Goal: Find contact information: Find contact information

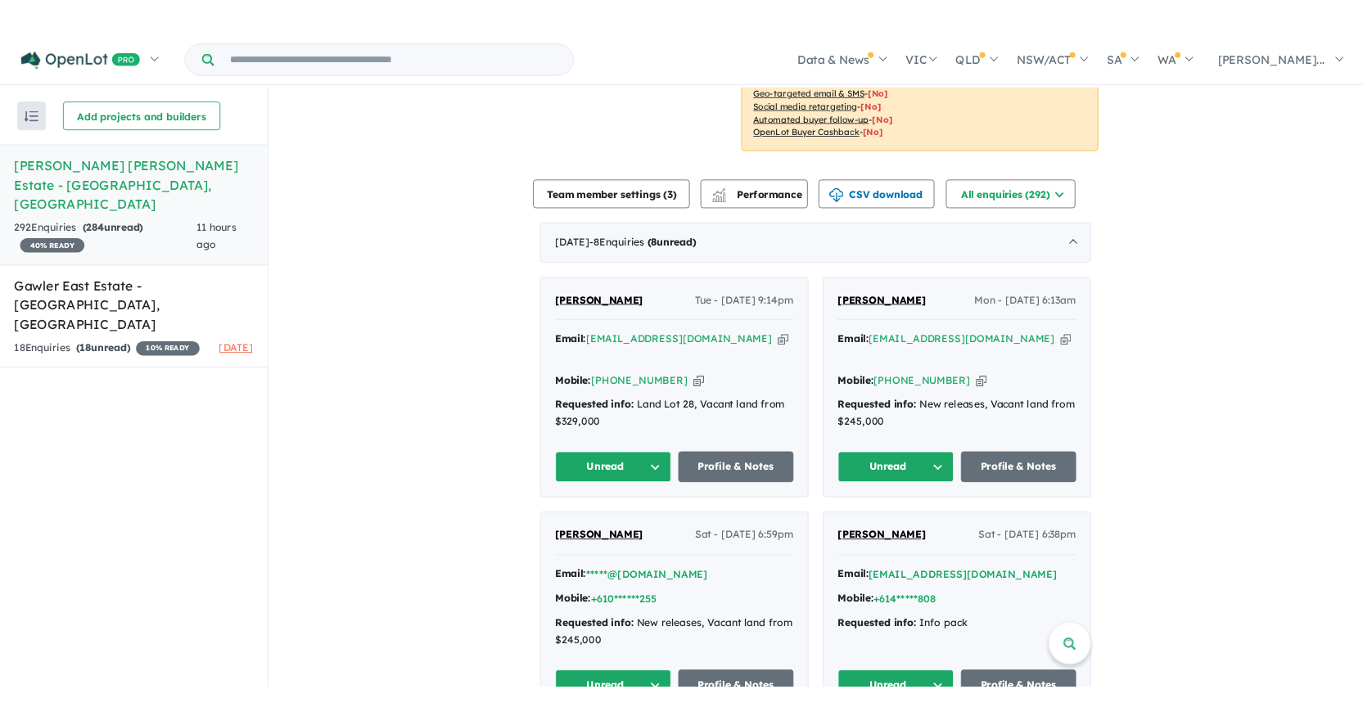
scroll to position [491, 0]
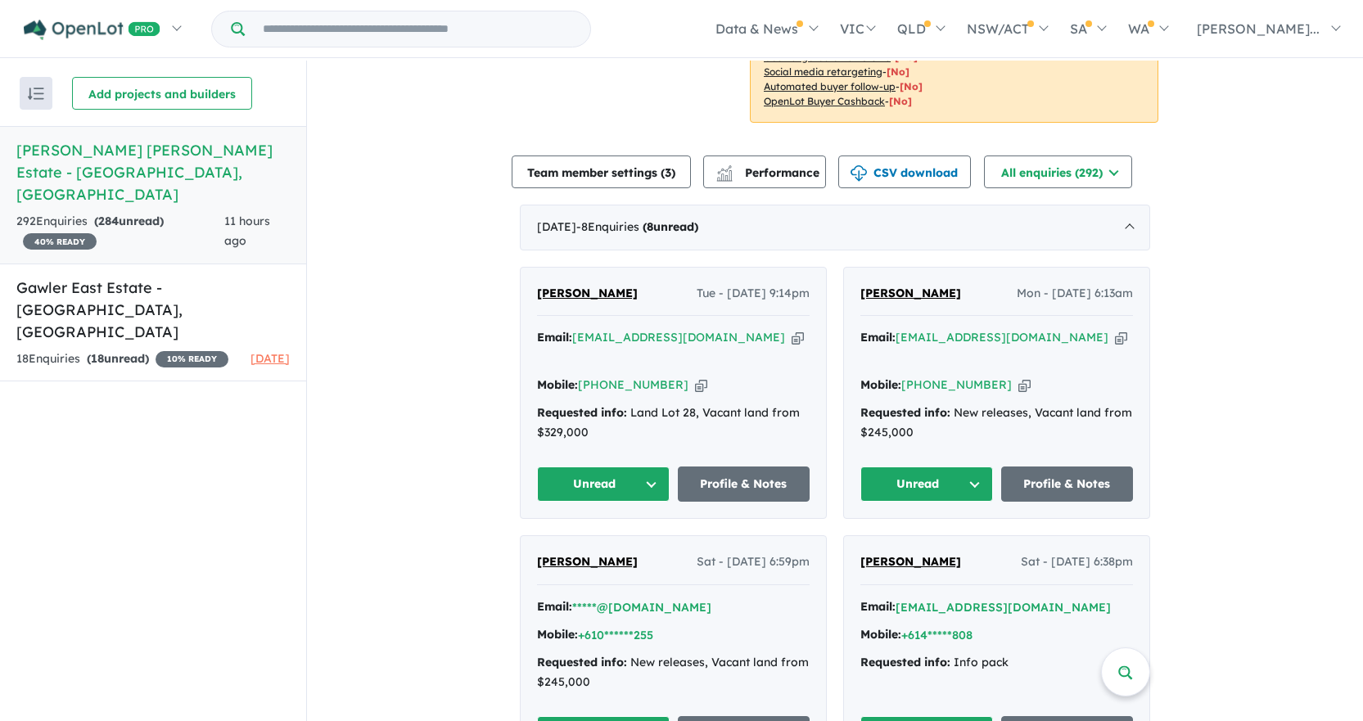
drag, startPoint x: 951, startPoint y: 261, endPoint x: 853, endPoint y: 253, distance: 98.6
click at [853, 268] on div "[PERSON_NAME] Mon - [DATE] 6:13am Email: [EMAIL_ADDRESS][DOMAIN_NAME] Copied! M…" at bounding box center [996, 393] width 305 height 251
copy span "[PERSON_NAME]"
click at [1115, 329] on icon "button" at bounding box center [1121, 337] width 12 height 17
copy span "[PERSON_NAME]"
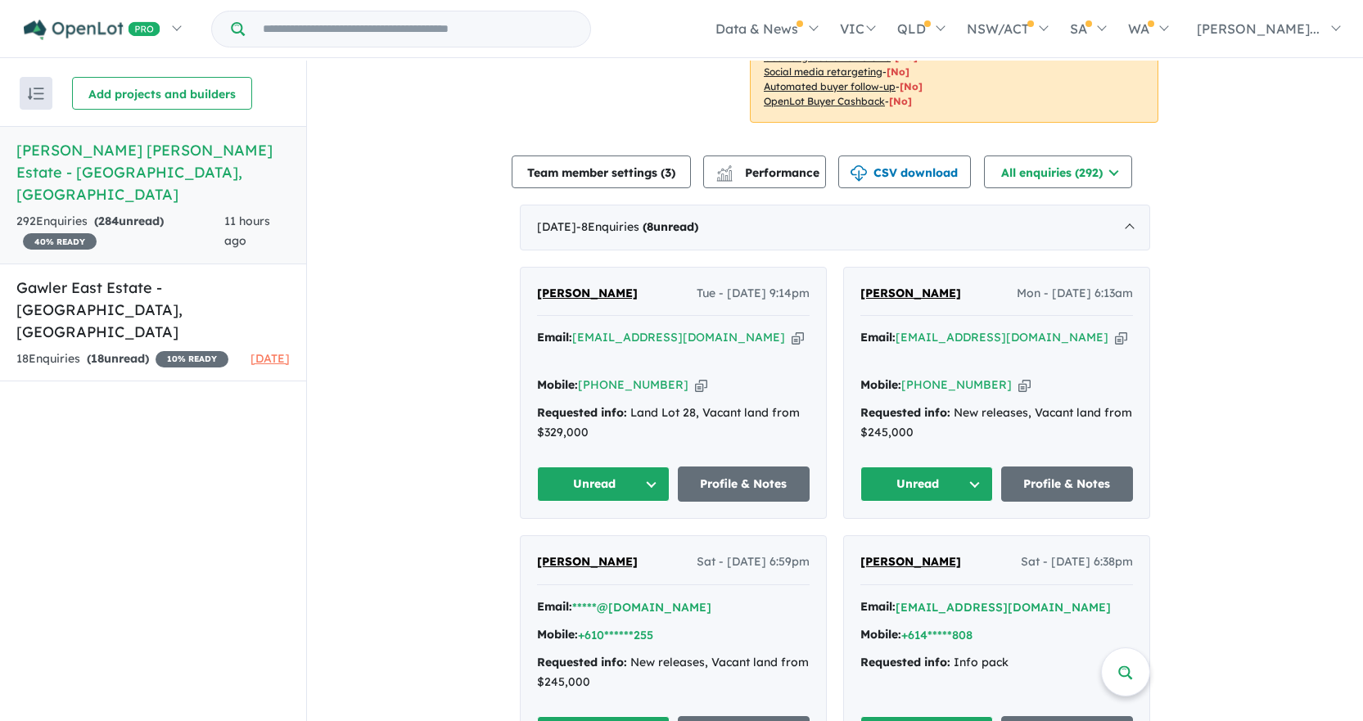
drag, startPoint x: 999, startPoint y: 323, endPoint x: 1044, endPoint y: 323, distance: 45.0
click at [1018, 377] on icon "button" at bounding box center [1024, 385] width 12 height 17
copy span "[PERSON_NAME]"
click at [695, 377] on icon "button" at bounding box center [701, 385] width 12 height 17
copy span "[PERSON_NAME]"
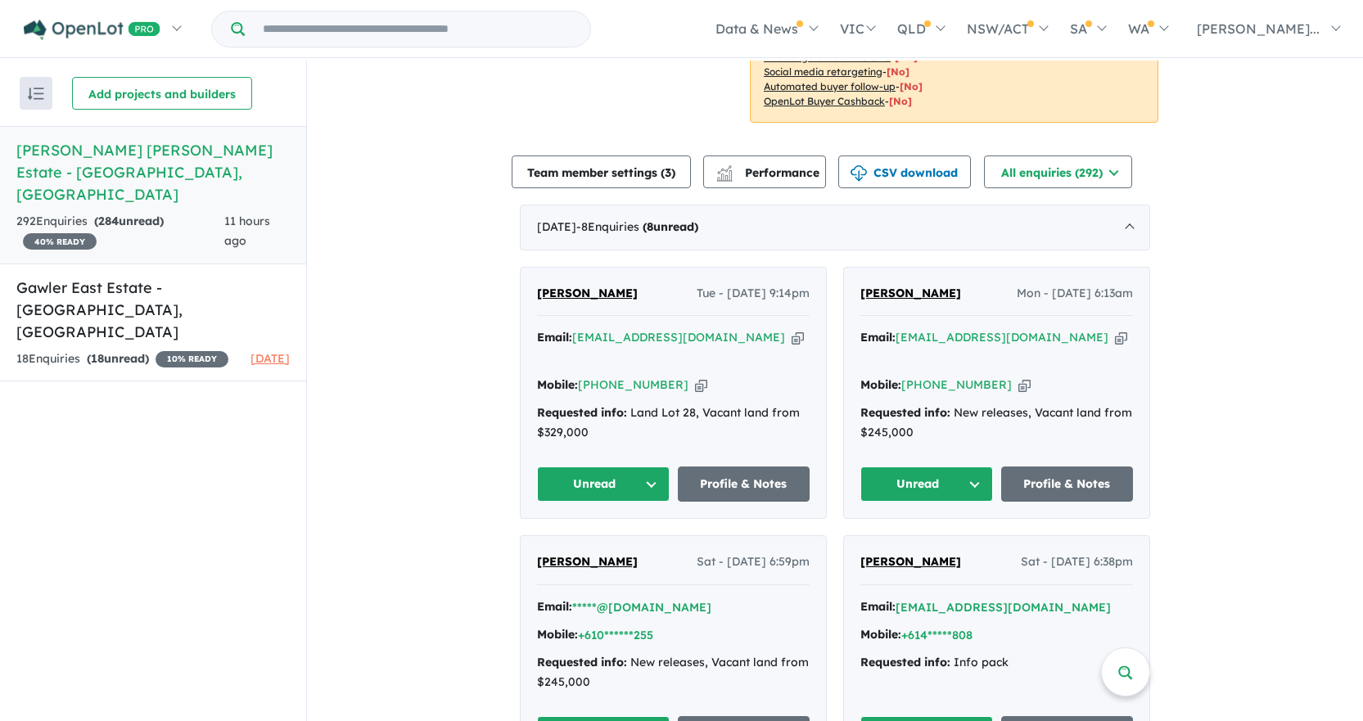
click at [792, 329] on icon "button" at bounding box center [798, 337] width 12 height 17
copy span "[PERSON_NAME]"
